Goal: Task Accomplishment & Management: Manage account settings

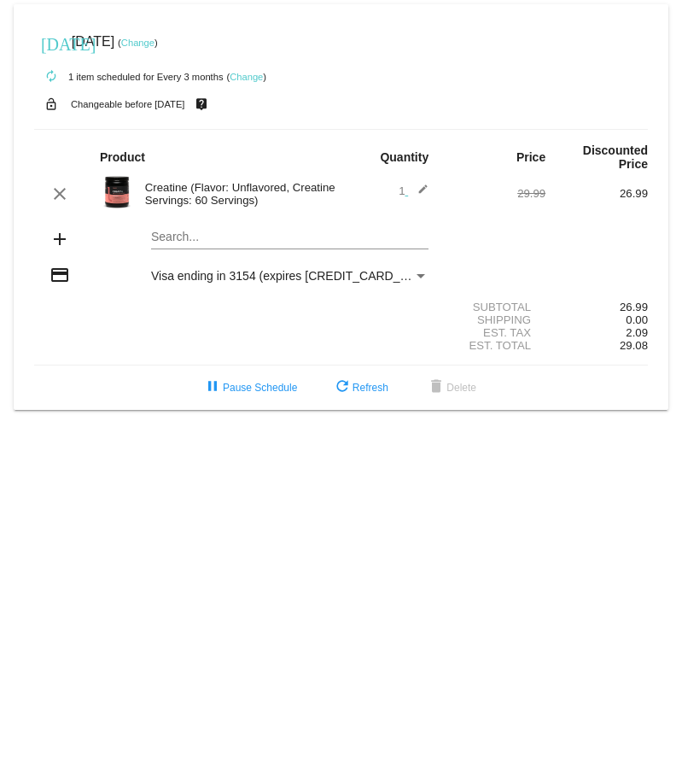
click at [247, 73] on link "Change" at bounding box center [246, 77] width 33 height 10
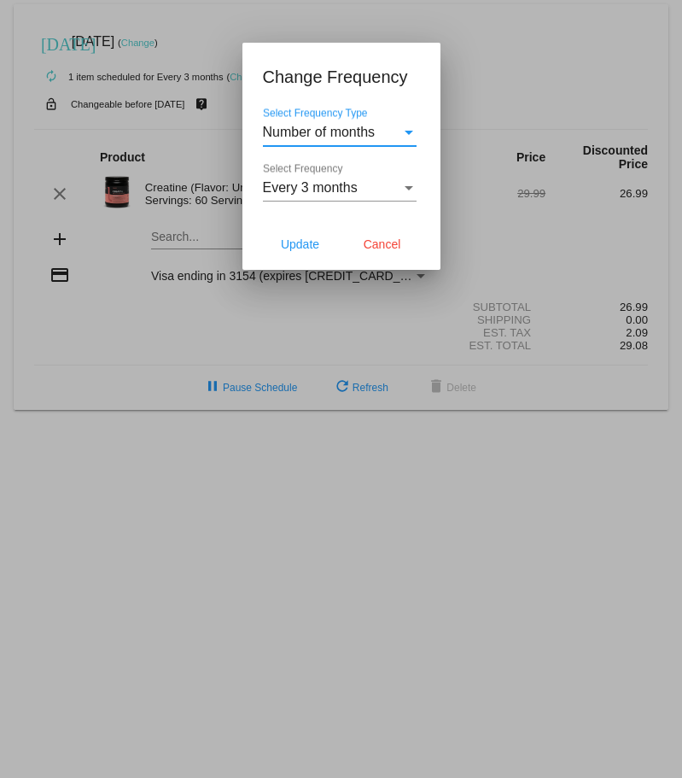
click at [405, 125] on div "Select Frequency Type" at bounding box center [408, 132] width 15 height 15
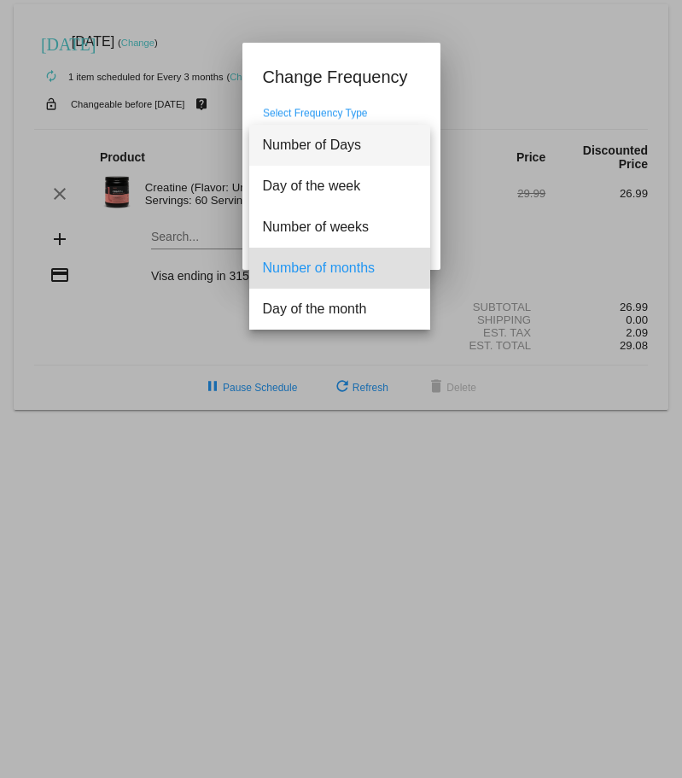
click at [405, 125] on span "Number of Days" at bounding box center [340, 145] width 154 height 41
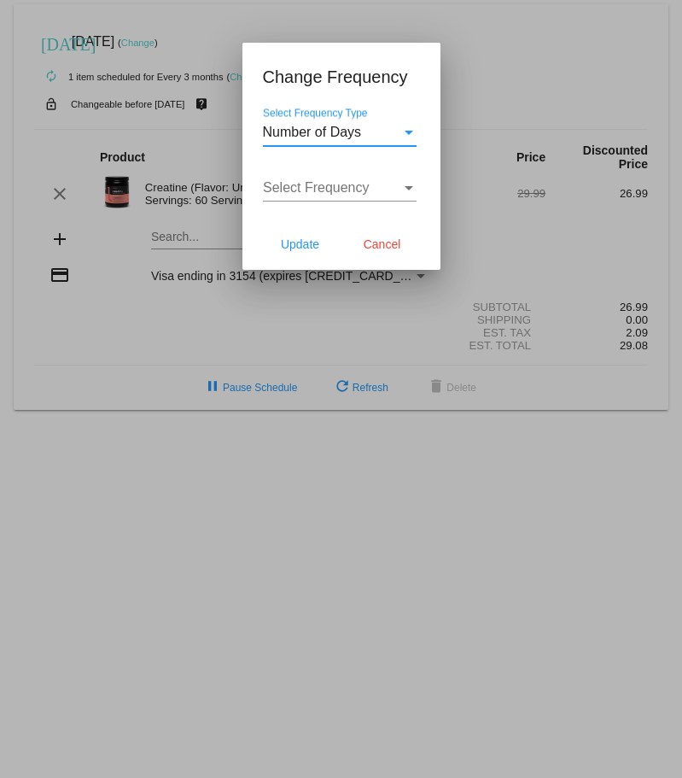
click at [405, 125] on div "Select Frequency Type" at bounding box center [408, 132] width 15 height 15
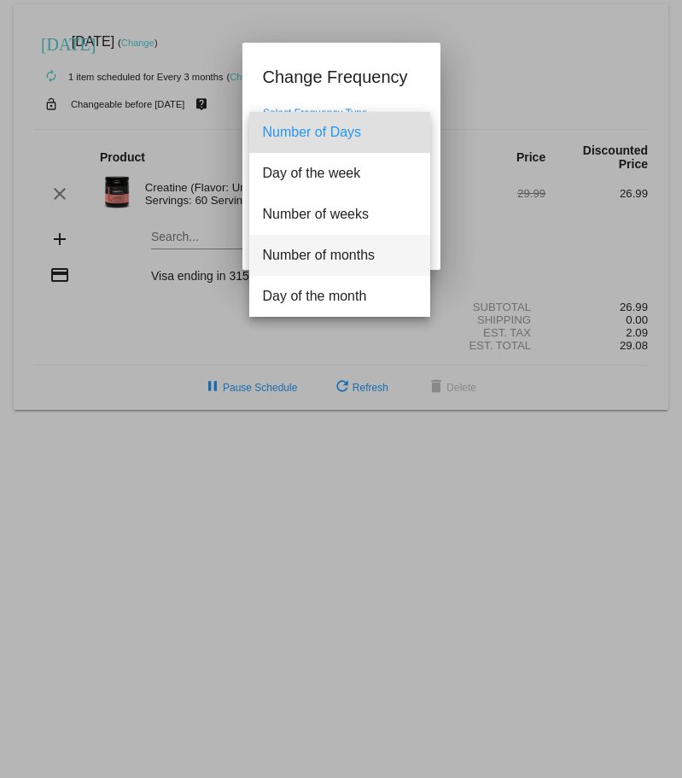
click at [340, 246] on span "Number of months" at bounding box center [340, 255] width 154 height 41
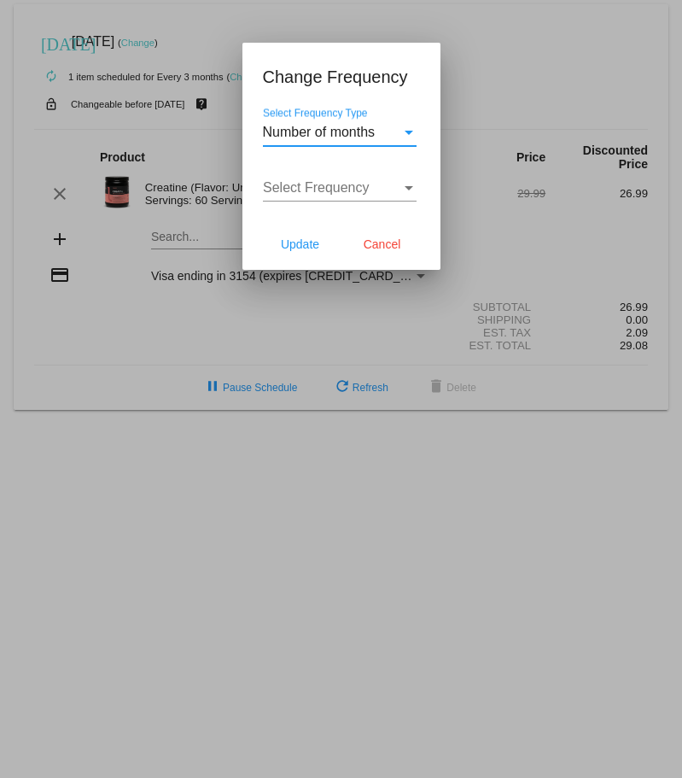
click at [417, 187] on div "Select Frequency Select Frequency" at bounding box center [341, 190] width 157 height 55
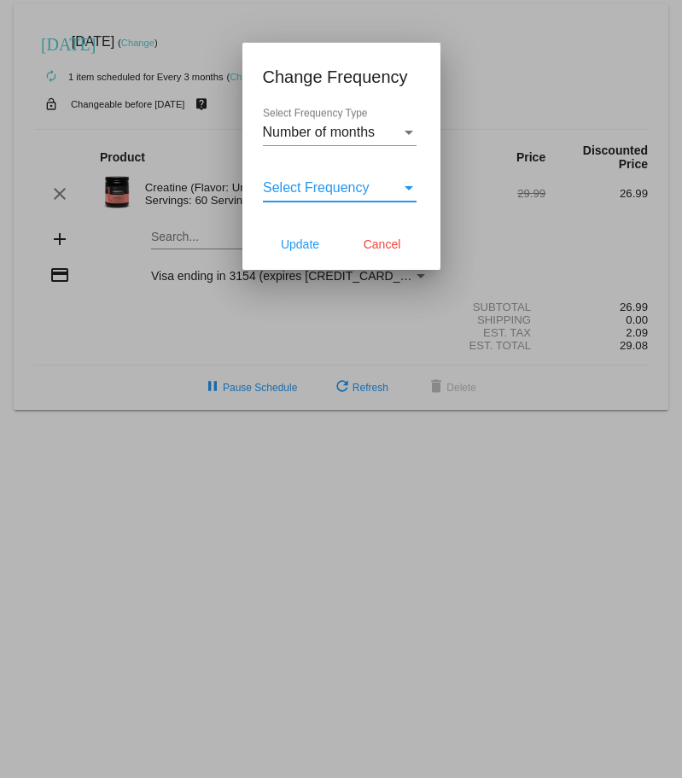
click at [407, 188] on div "Select Frequency" at bounding box center [409, 188] width 9 height 4
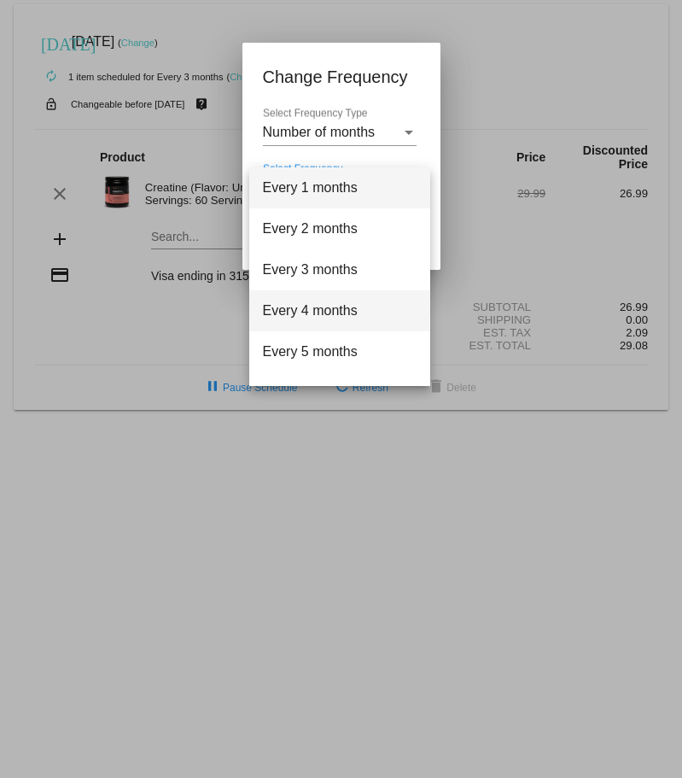
click at [312, 303] on span "Every 4 months" at bounding box center [340, 310] width 154 height 41
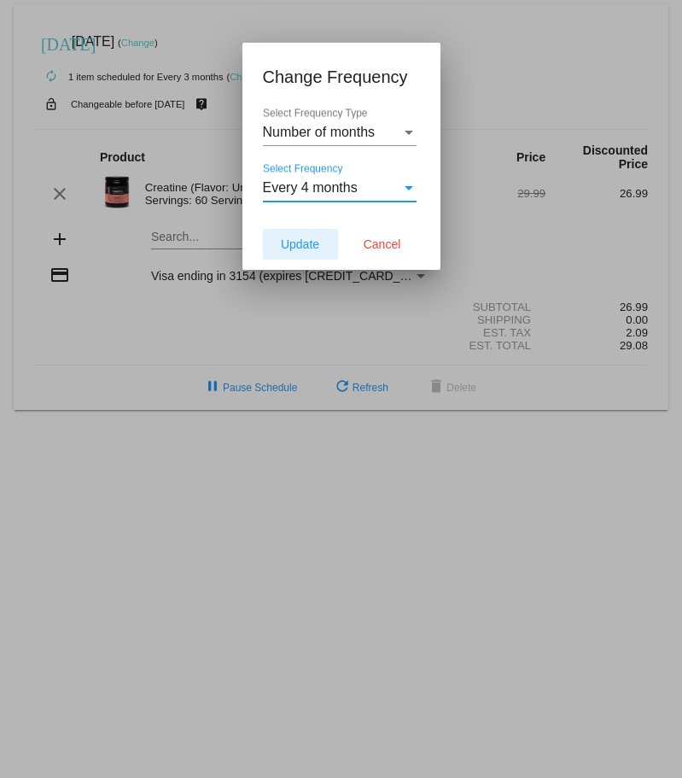
click at [301, 240] on span "Update" at bounding box center [300, 244] width 38 height 14
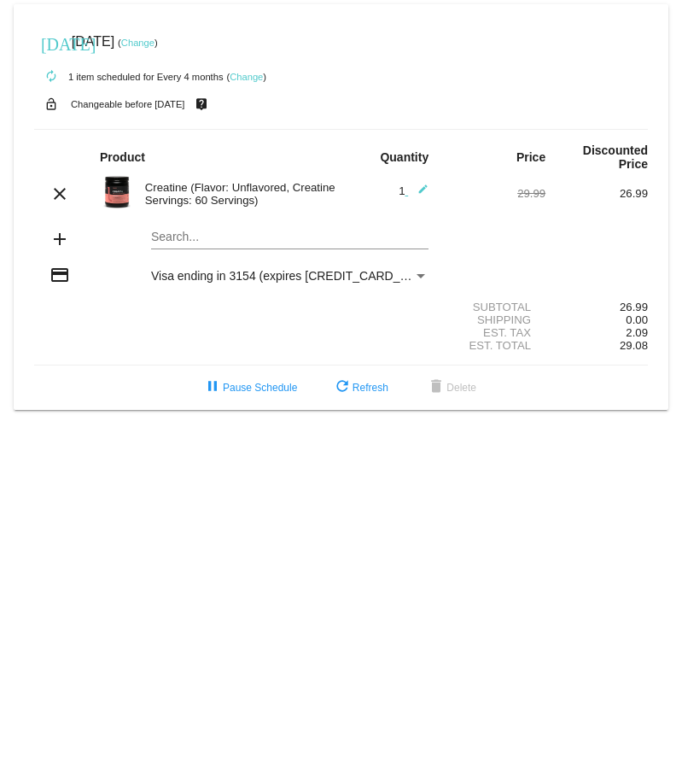
click at [154, 44] on link "Change" at bounding box center [137, 43] width 33 height 10
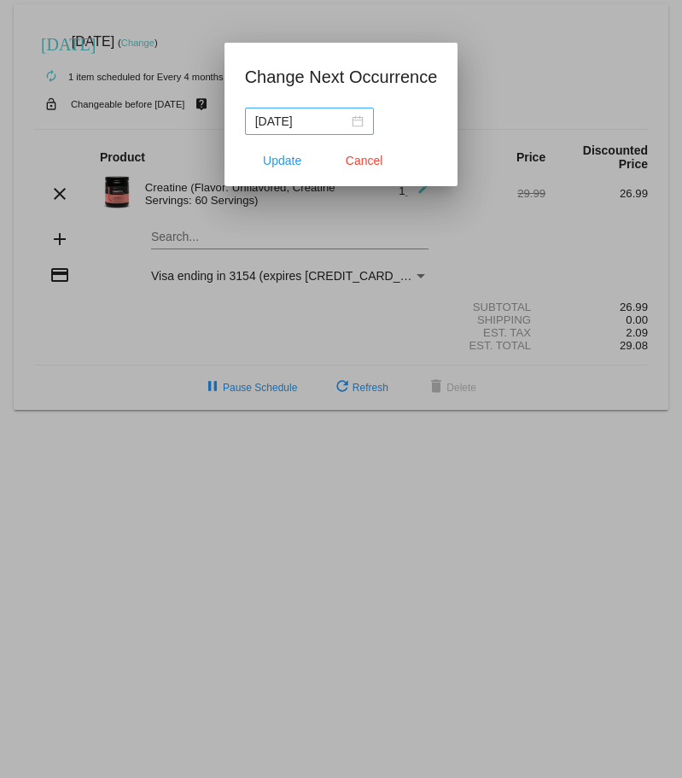
click at [363, 125] on div "[DATE]" at bounding box center [309, 121] width 108 height 19
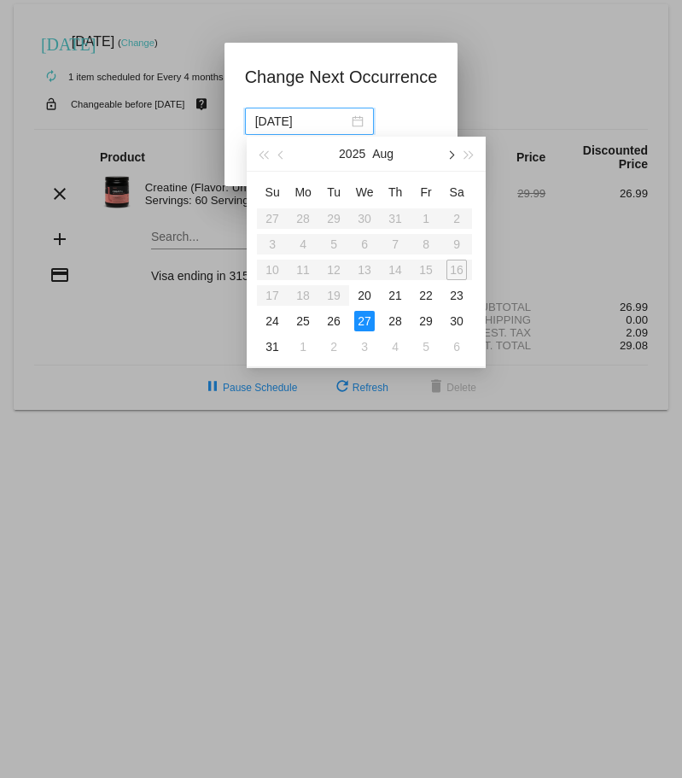
click at [451, 156] on span "button" at bounding box center [450, 155] width 9 height 9
click at [367, 271] on div "17" at bounding box center [364, 269] width 20 height 20
type input "[DATE]"
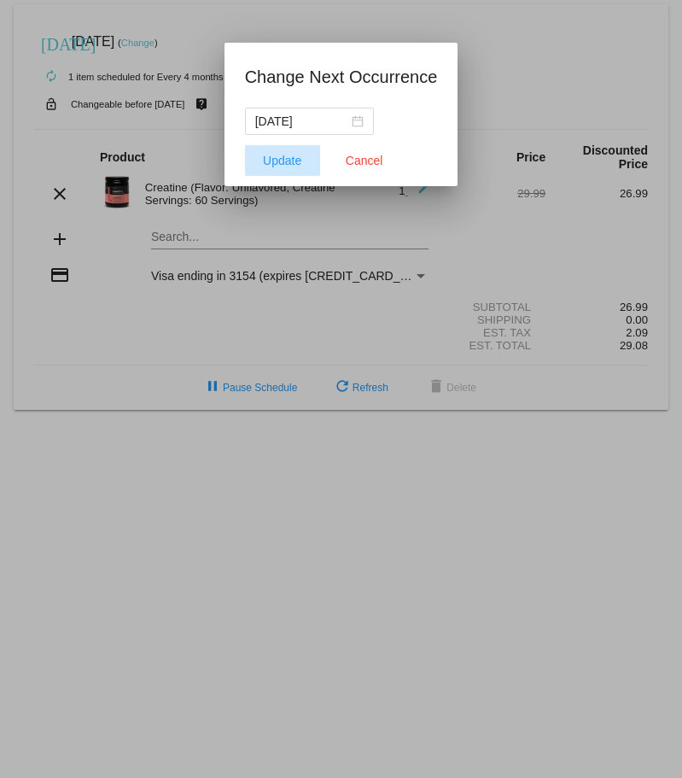
click at [283, 158] on span "Update" at bounding box center [282, 161] width 38 height 14
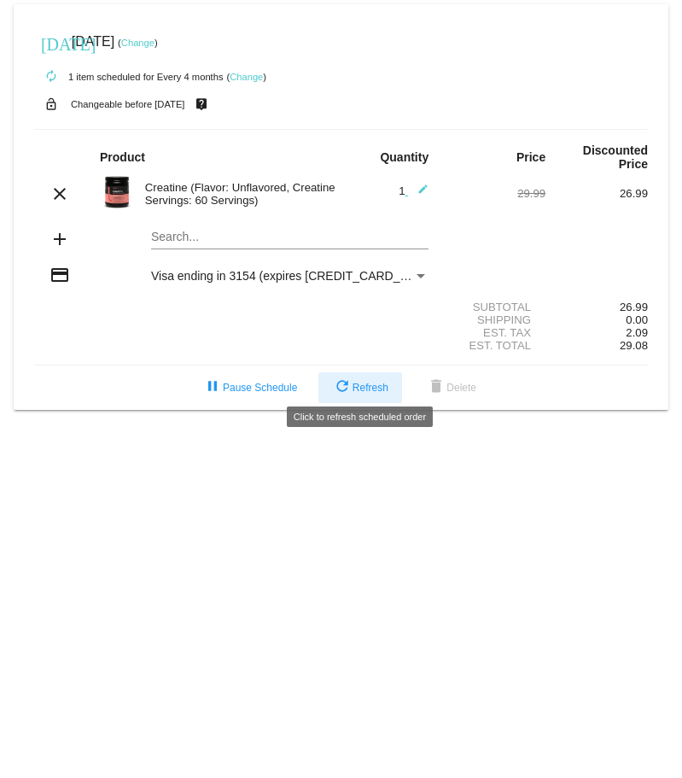
click at [370, 382] on span "refresh Refresh" at bounding box center [360, 388] width 56 height 12
